Goal: Information Seeking & Learning: Find specific fact

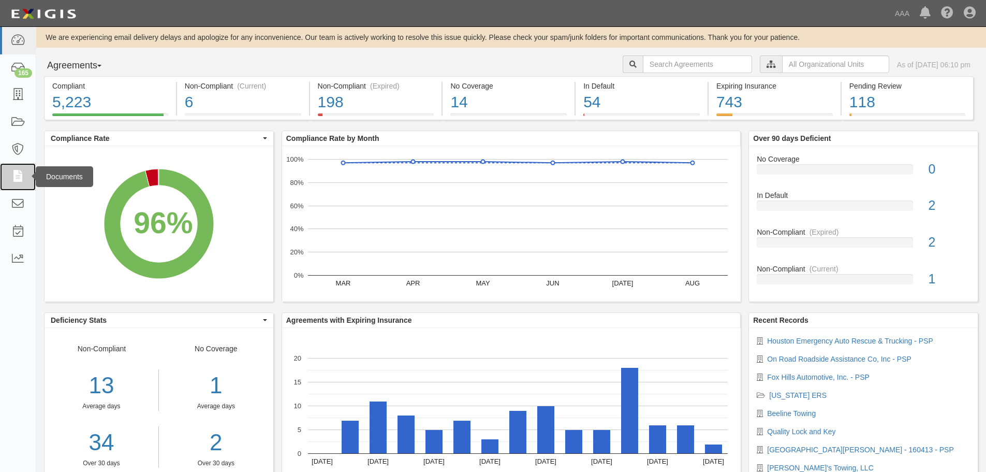
click at [21, 182] on icon at bounding box center [17, 177] width 14 height 12
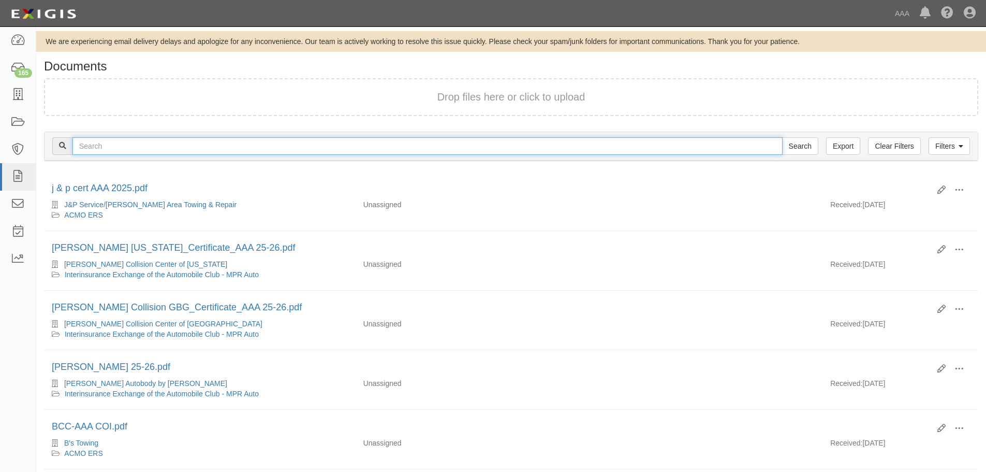
click at [147, 145] on input "text" at bounding box center [427, 146] width 710 height 18
type input "chacon towing"
click at [782, 137] on input "Search" at bounding box center [800, 146] width 36 height 18
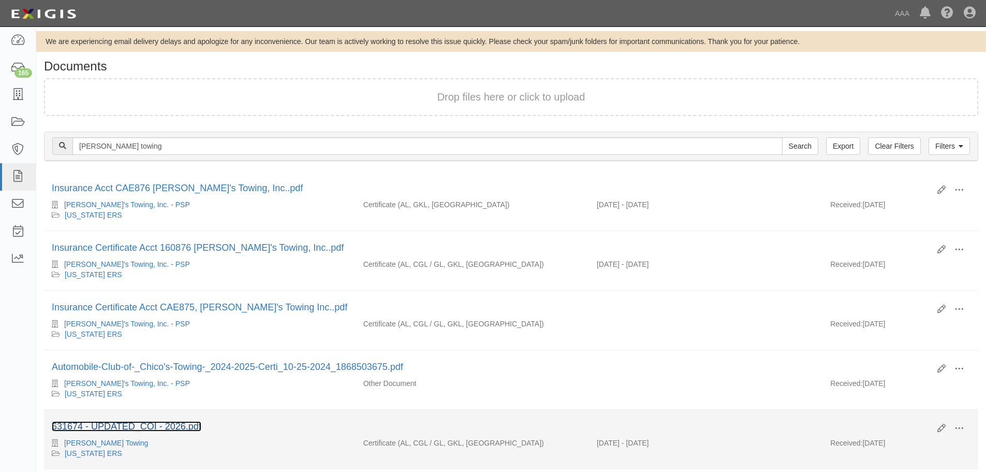
click at [117, 426] on link "631674 - UPDATED_COI - 2026.pdf" at bounding box center [127, 426] width 150 height 10
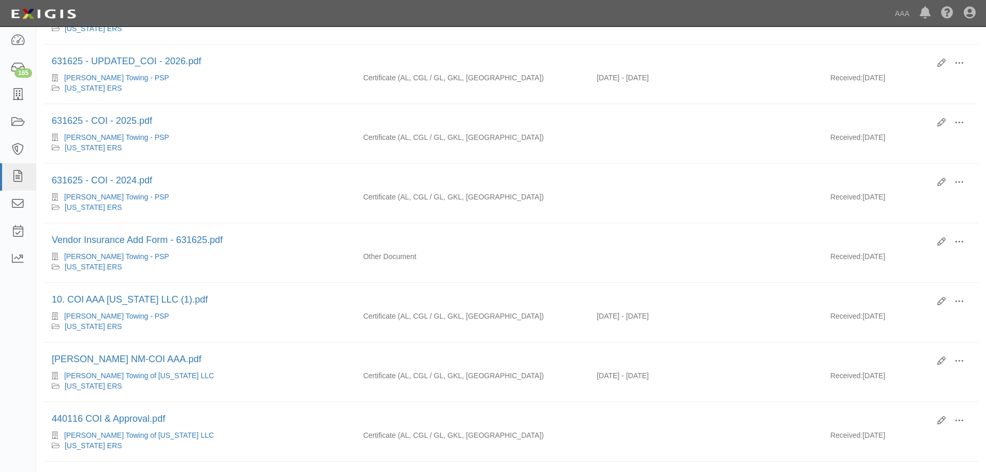
scroll to position [621, 0]
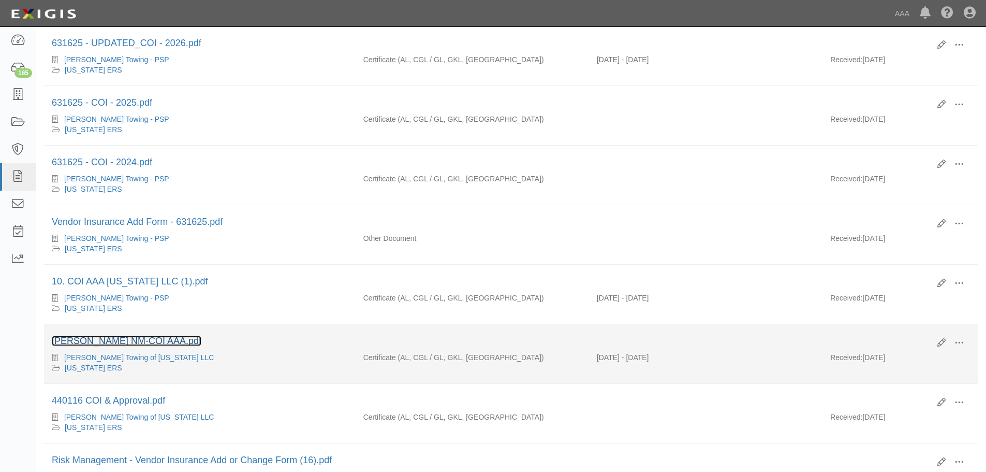
click at [120, 338] on link "[PERSON_NAME] NM-COI AAA.pdf" at bounding box center [127, 341] width 150 height 10
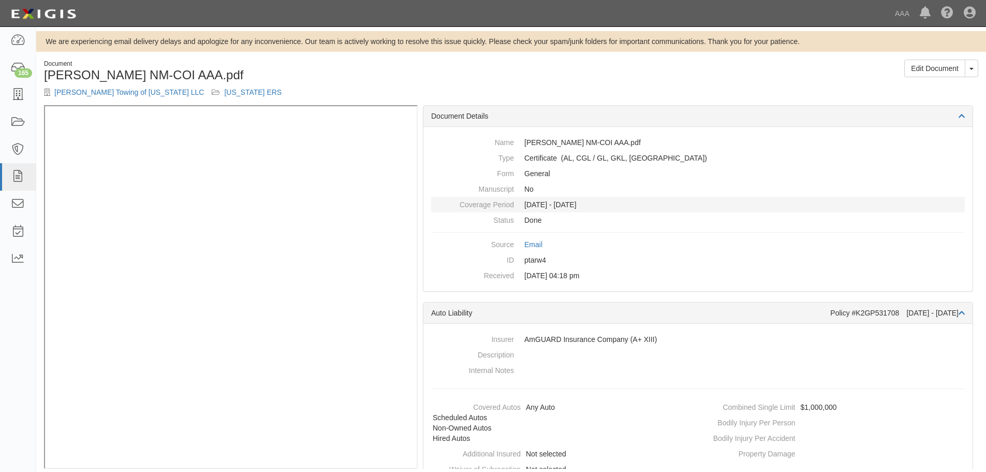
click at [706, 205] on dd "[DATE] - [DATE]" at bounding box center [698, 205] width 534 height 16
drag, startPoint x: 968, startPoint y: 12, endPoint x: 831, endPoint y: 178, distance: 214.7
click at [967, 12] on icon at bounding box center [970, 13] width 12 height 12
click at [909, 58] on link "Sign Out" at bounding box center [940, 60] width 82 height 21
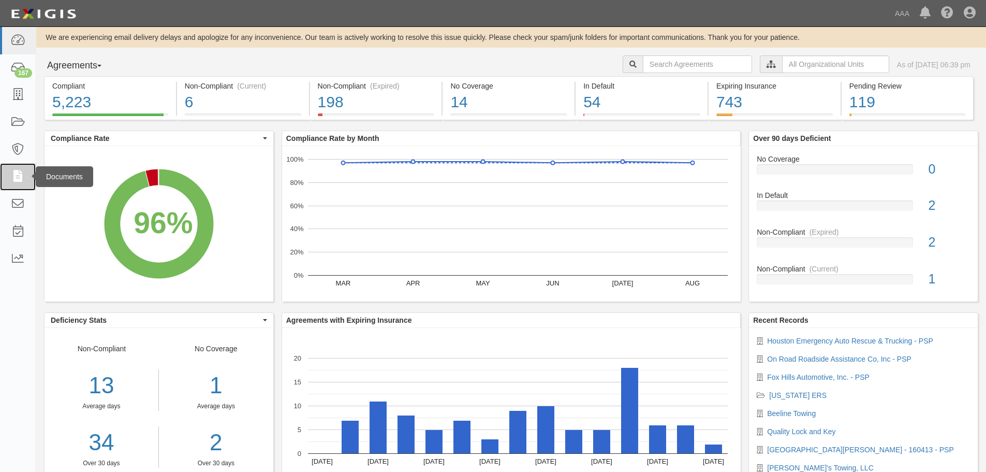
click at [20, 184] on link at bounding box center [18, 176] width 36 height 27
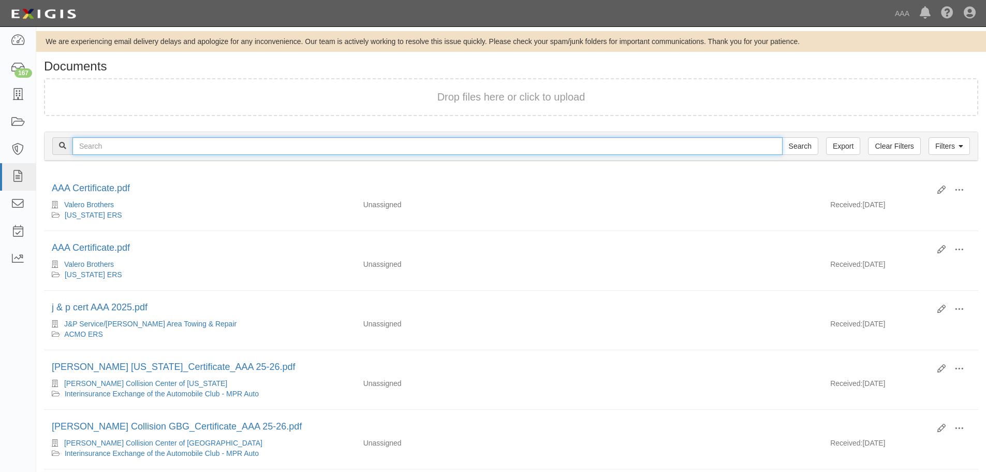
click at [112, 144] on input "text" at bounding box center [427, 146] width 710 height 18
type input "chacon towing"
click at [782, 137] on input "Search" at bounding box center [800, 146] width 36 height 18
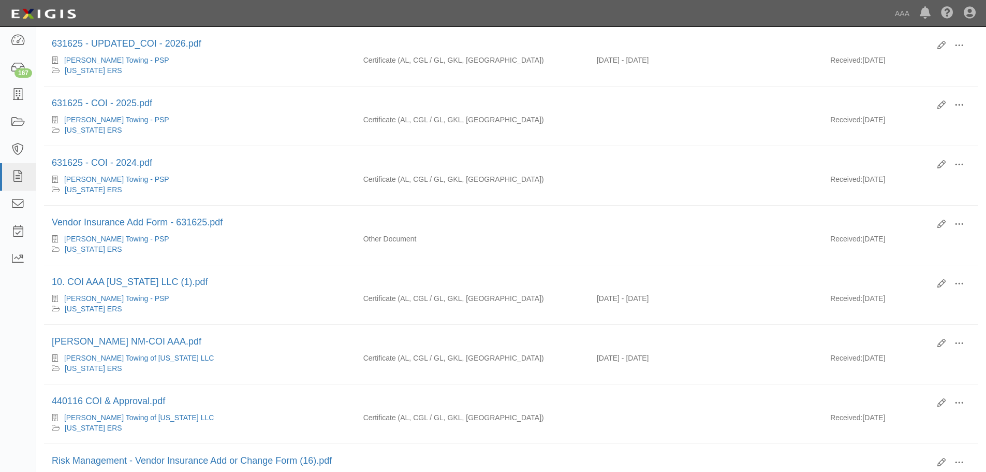
scroll to position [621, 0]
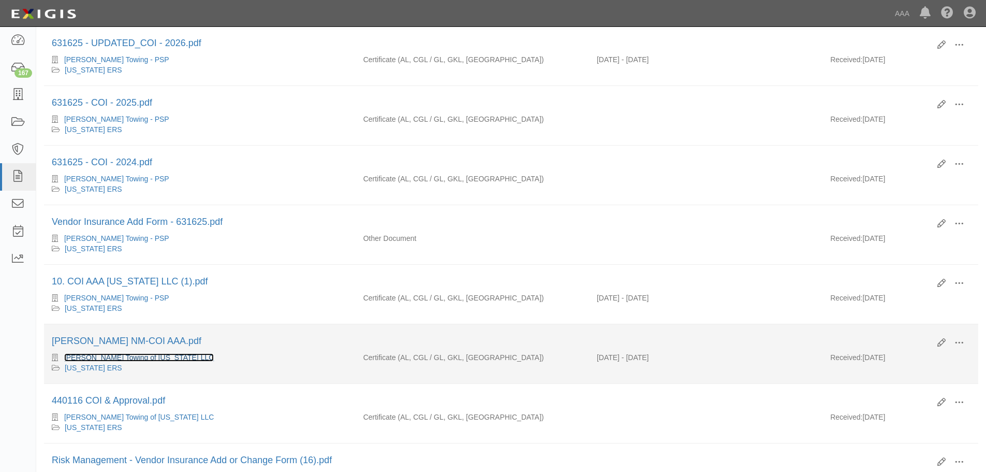
drag, startPoint x: 101, startPoint y: 355, endPoint x: 139, endPoint y: 378, distance: 44.4
click at [101, 355] on link "[PERSON_NAME] Towing of [US_STATE] LLC" at bounding box center [139, 357] width 150 height 8
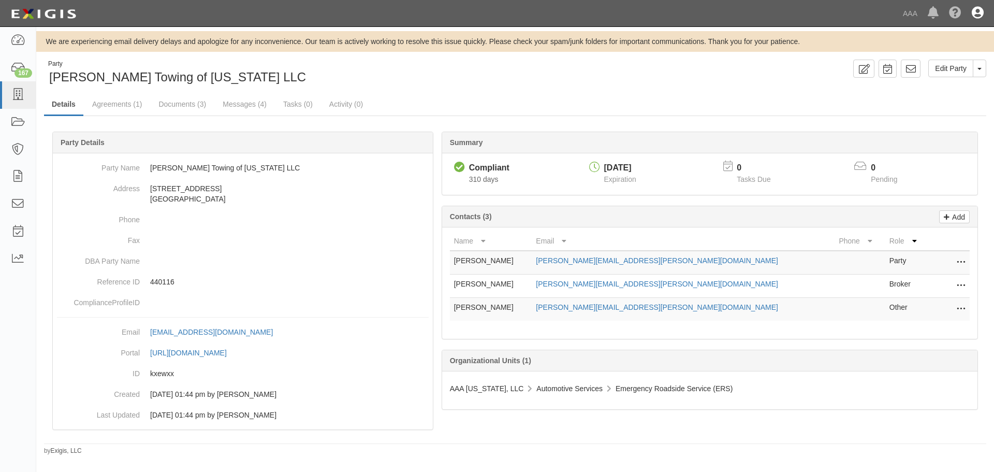
click at [981, 11] on icon at bounding box center [978, 13] width 12 height 12
click at [922, 55] on link "Sign Out" at bounding box center [948, 60] width 82 height 21
